Goal: Navigation & Orientation: Find specific page/section

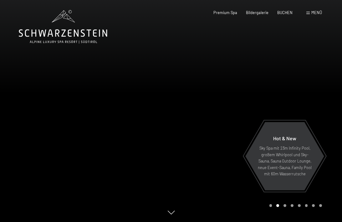
click at [312, 13] on span "Menü" at bounding box center [316, 12] width 11 height 5
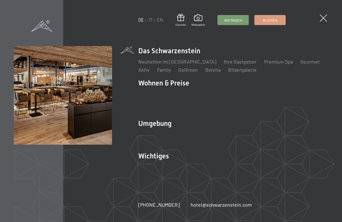
click at [161, 63] on link "Neuheiten im [GEOGRAPHIC_DATA]" at bounding box center [177, 61] width 78 height 6
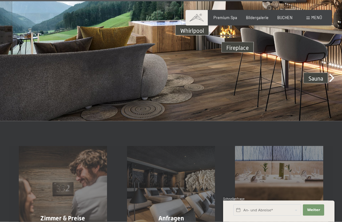
scroll to position [1552, 0]
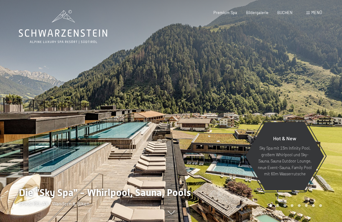
click at [315, 13] on span "Menü" at bounding box center [316, 12] width 11 height 5
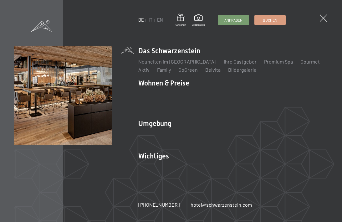
click at [207, 69] on link "Belvita" at bounding box center [212, 70] width 15 height 6
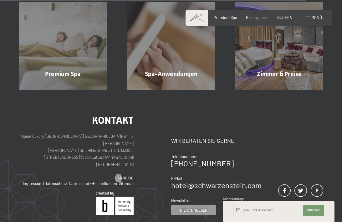
scroll to position [783, 0]
